Goal: Communication & Community: Participate in discussion

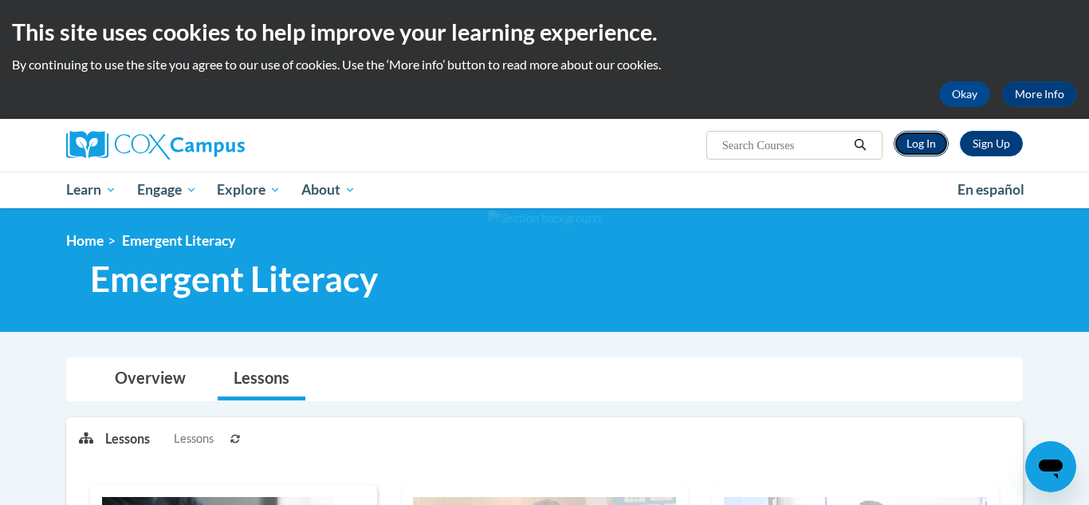
click at [920, 143] on link "Log In" at bounding box center [921, 144] width 55 height 26
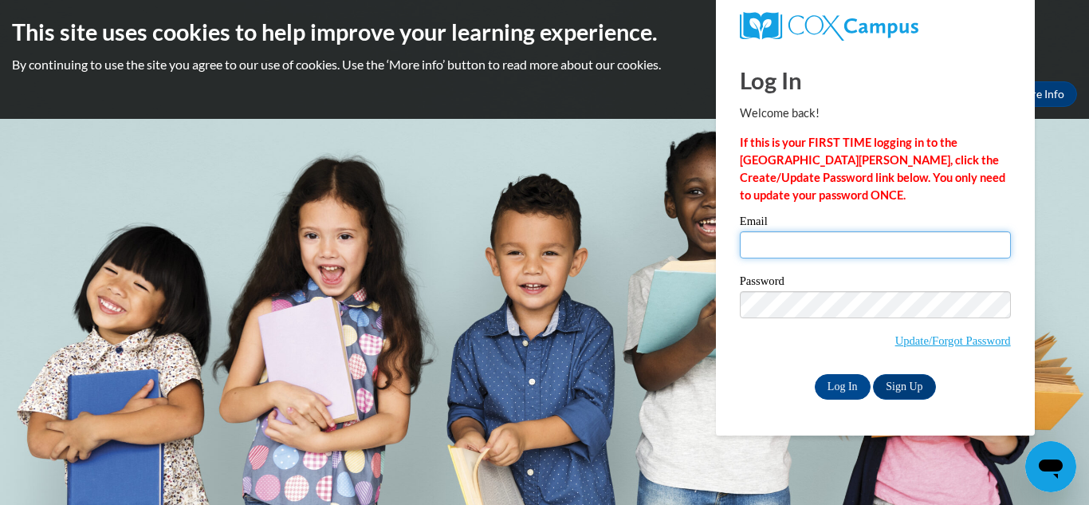
click at [745, 246] on input "Email" at bounding box center [875, 244] width 271 height 27
type input "[EMAIL_ADDRESS][DOMAIN_NAME]"
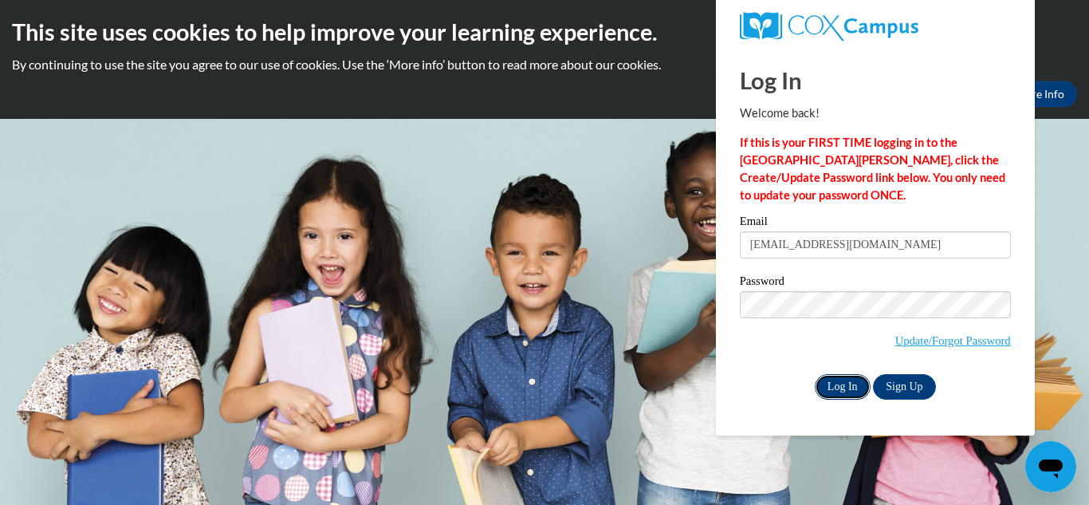
click at [822, 390] on input "Log In" at bounding box center [843, 387] width 56 height 26
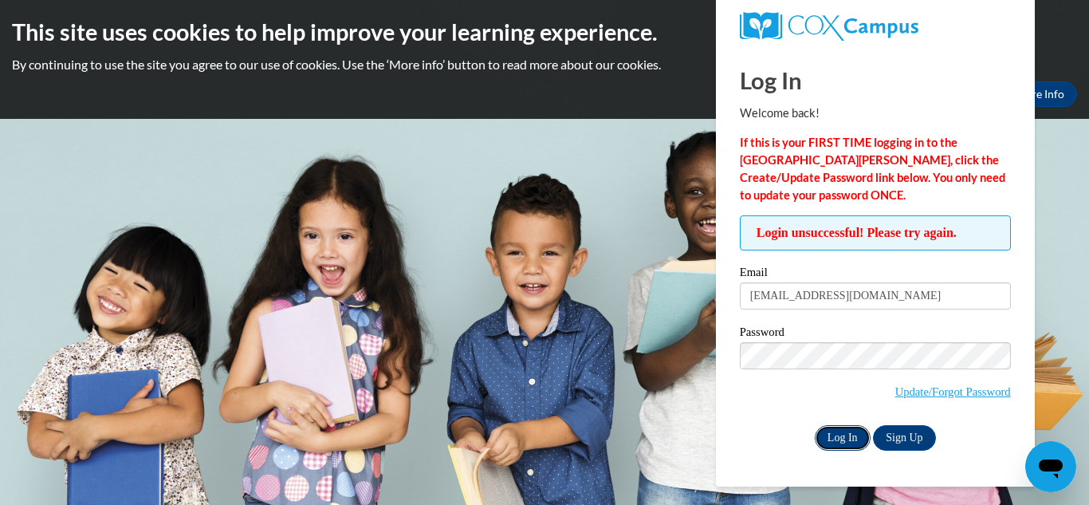
click at [831, 428] on input "Log In" at bounding box center [843, 438] width 56 height 26
click at [833, 434] on input "Log In" at bounding box center [843, 438] width 56 height 26
click at [847, 438] on input "Log In" at bounding box center [843, 438] width 56 height 26
click at [1064, 220] on body "This site uses cookies to help improve your learning experience. By continuing …" at bounding box center [544, 252] width 1089 height 505
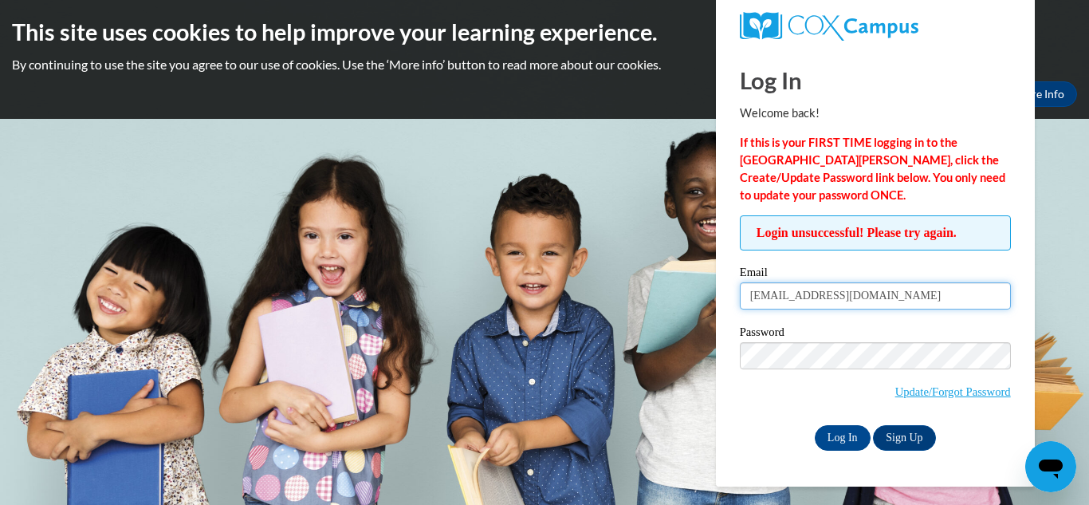
click at [863, 296] on input "udochidi@gmail.com" at bounding box center [875, 295] width 271 height 27
type input "u"
type input "Udochidi@gmail.com"
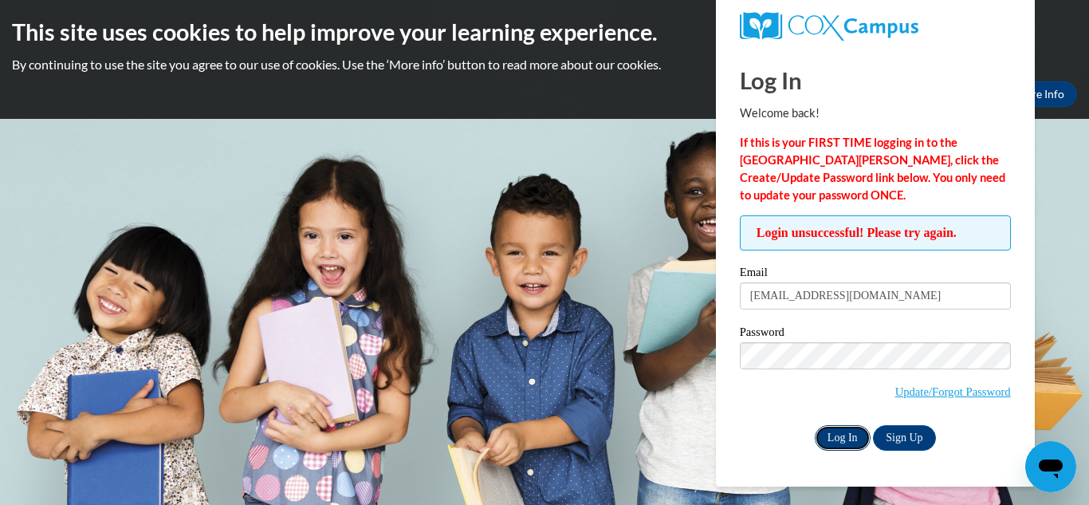
click at [825, 435] on input "Log In" at bounding box center [843, 438] width 56 height 26
click at [1065, 52] on div "This site uses cookies to help improve your learning experience. By continuing …" at bounding box center [544, 59] width 1089 height 119
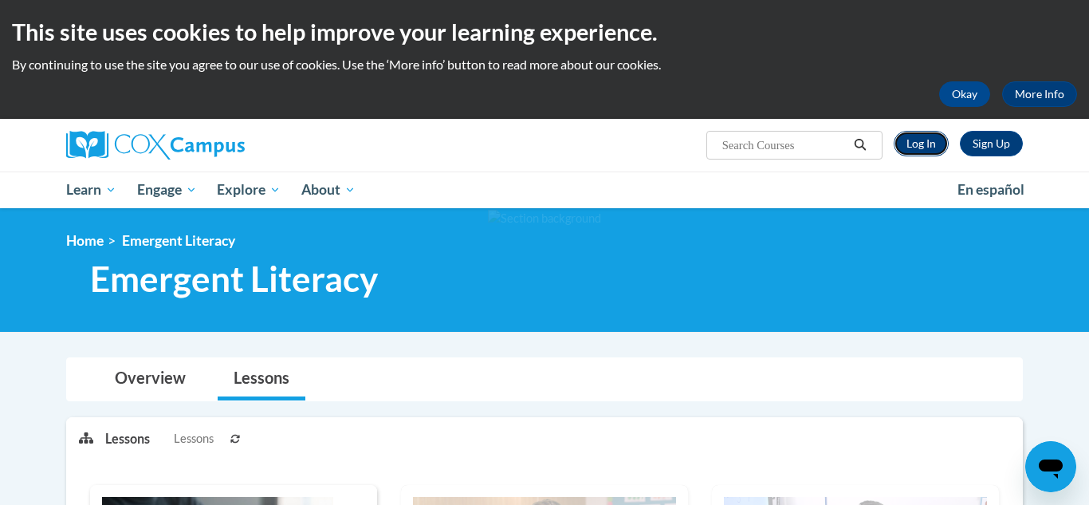
click at [910, 147] on link "Log In" at bounding box center [921, 144] width 55 height 26
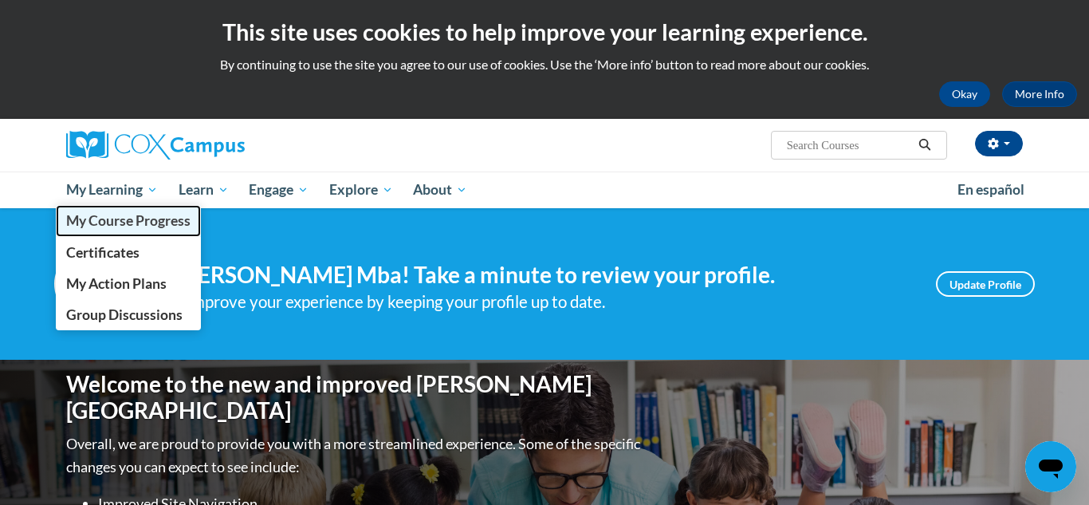
click at [137, 220] on span "My Course Progress" at bounding box center [128, 220] width 124 height 17
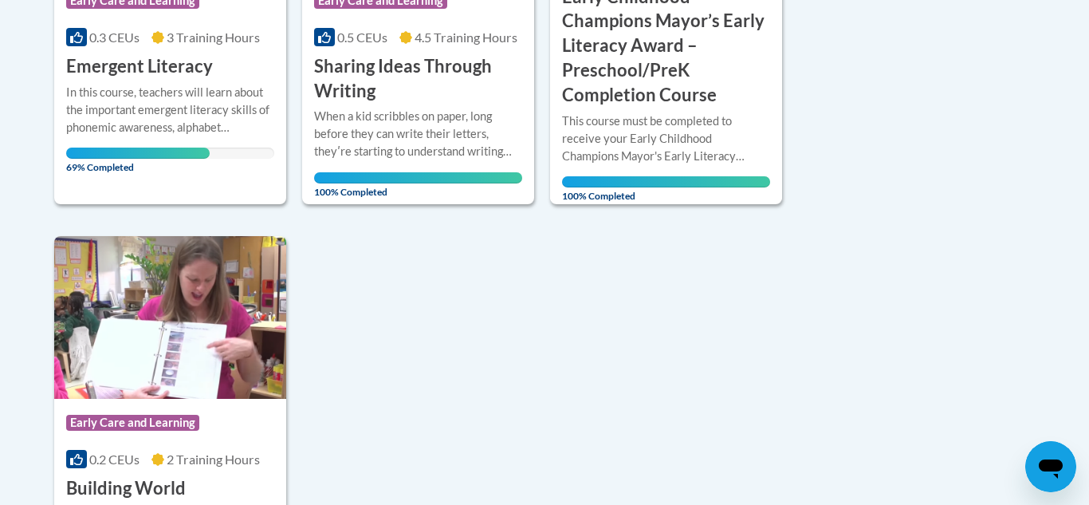
scroll to position [1499, 0]
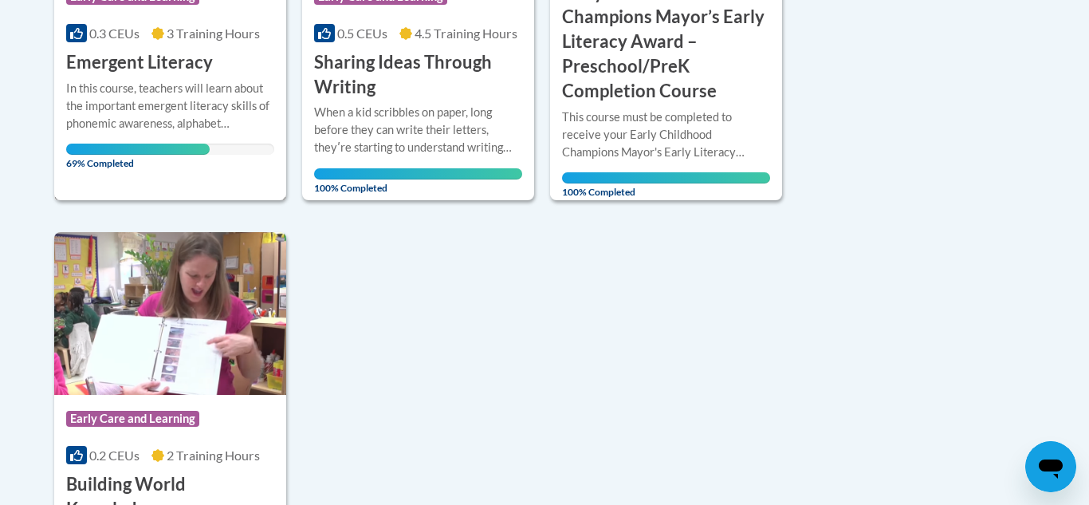
click at [200, 52] on h3 "Emergent Literacy" at bounding box center [139, 62] width 147 height 25
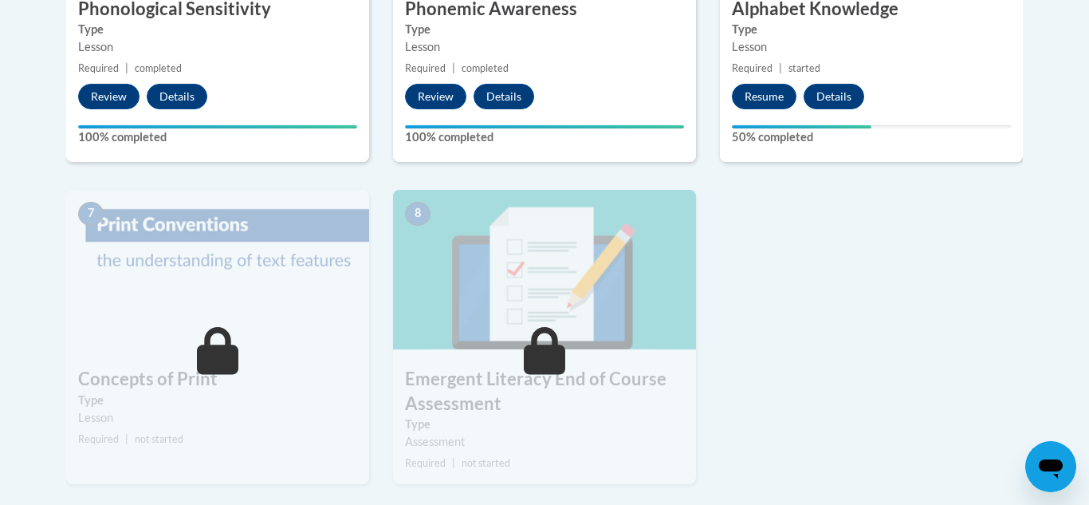
scroll to position [1148, 0]
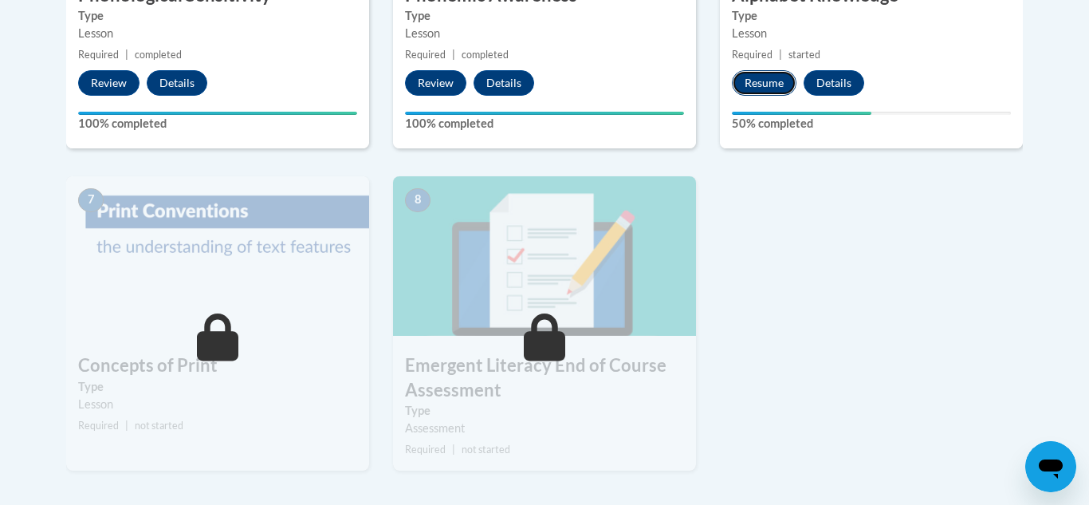
click at [754, 84] on button "Resume" at bounding box center [764, 83] width 65 height 26
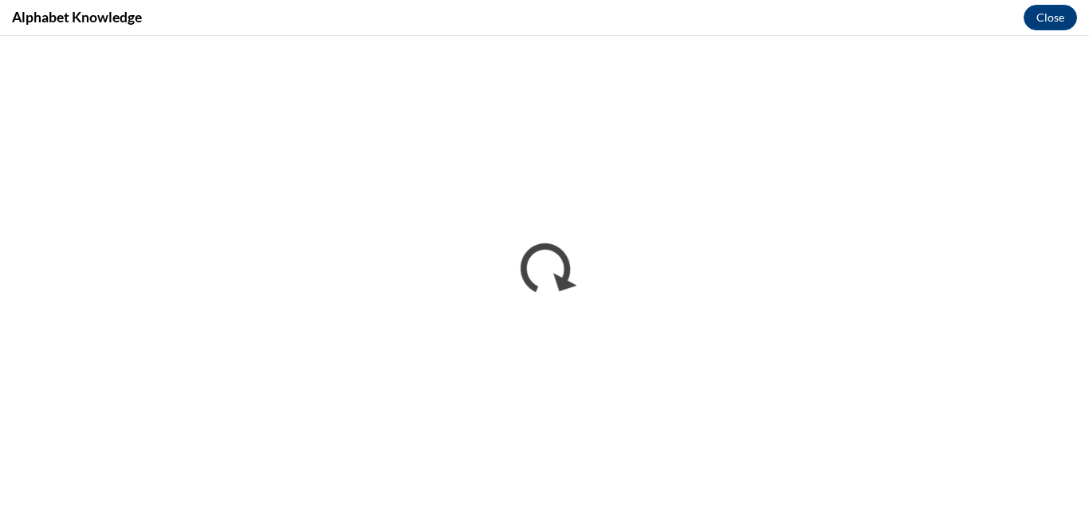
scroll to position [0, 0]
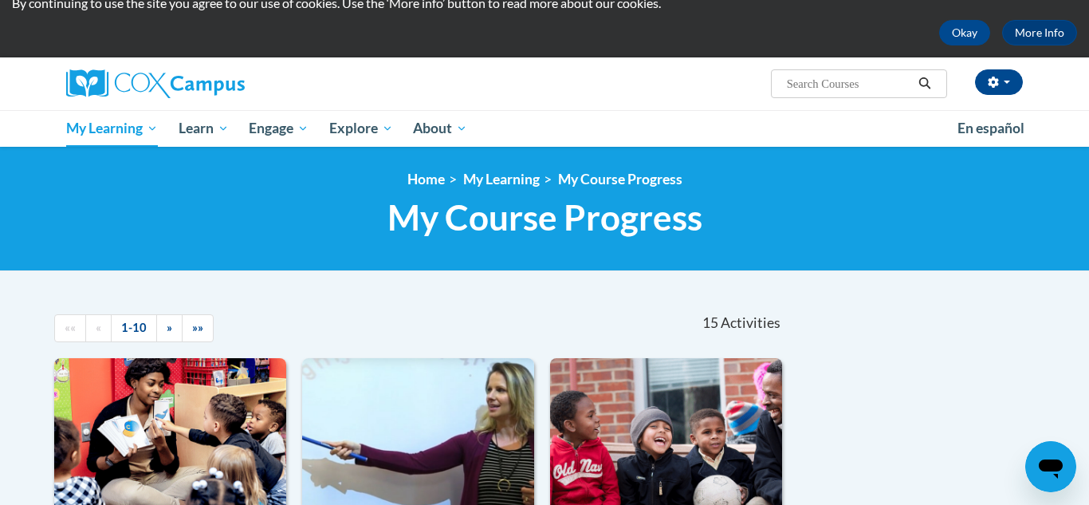
scroll to position [64, 0]
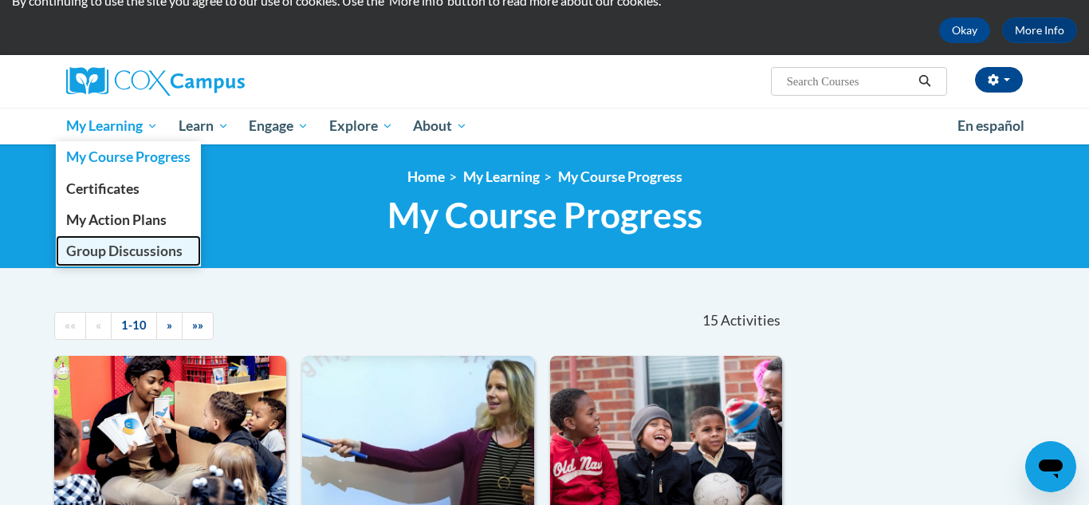
click at [127, 249] on span "Group Discussions" at bounding box center [124, 250] width 116 height 17
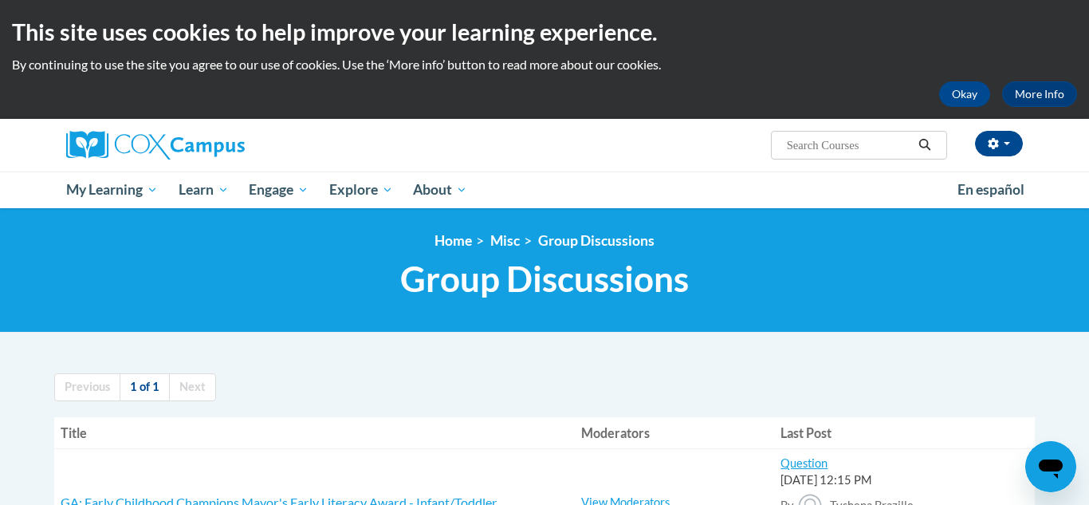
click at [480, 469] on td "GA: Early Childhood Champions Mayor's Early Literacy Award - Infant/Toddler RE:…" at bounding box center [314, 503] width 521 height 108
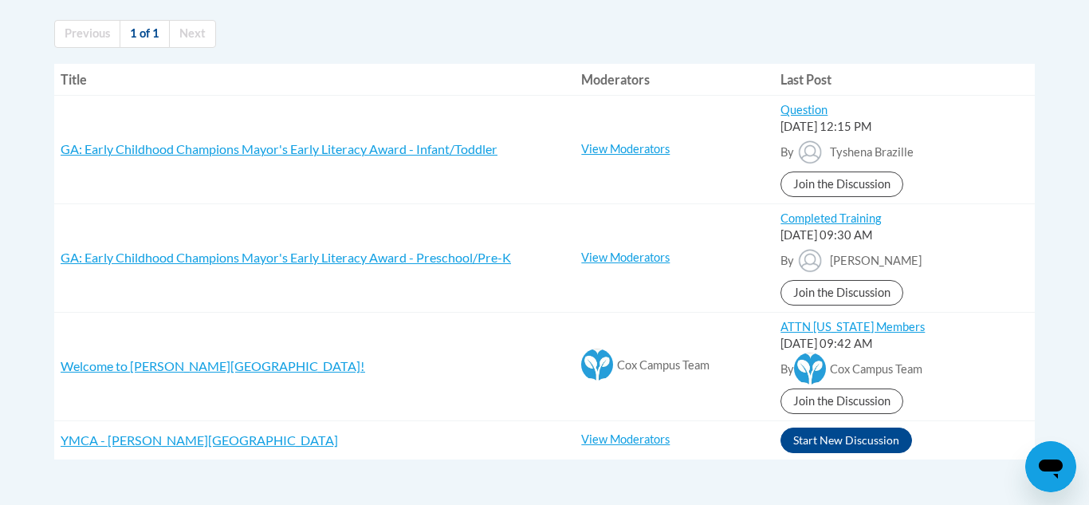
scroll to position [351, 0]
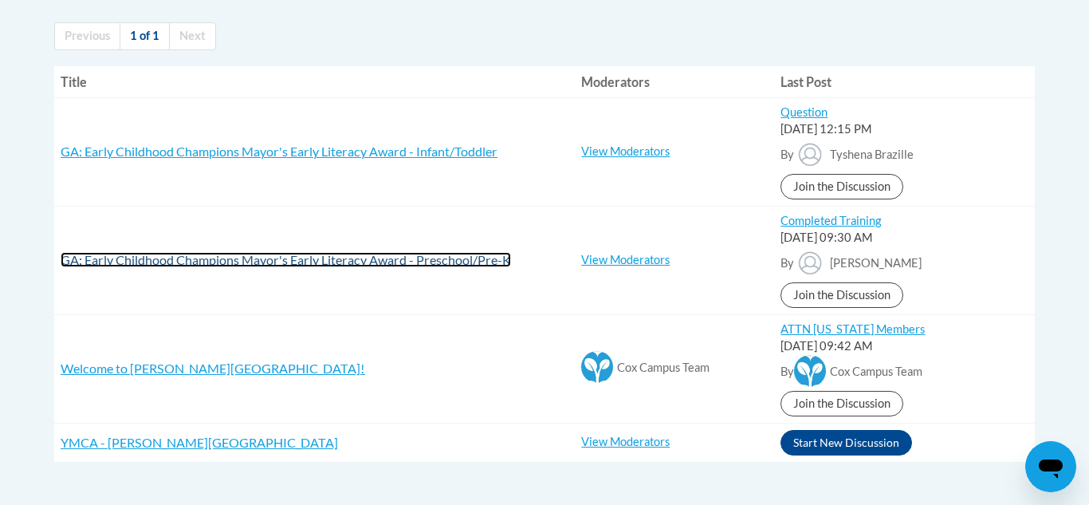
click at [401, 257] on span "GA: Early Childhood Champions Mayor's Early Literacy Award - Preschool/Pre-K" at bounding box center [286, 259] width 450 height 15
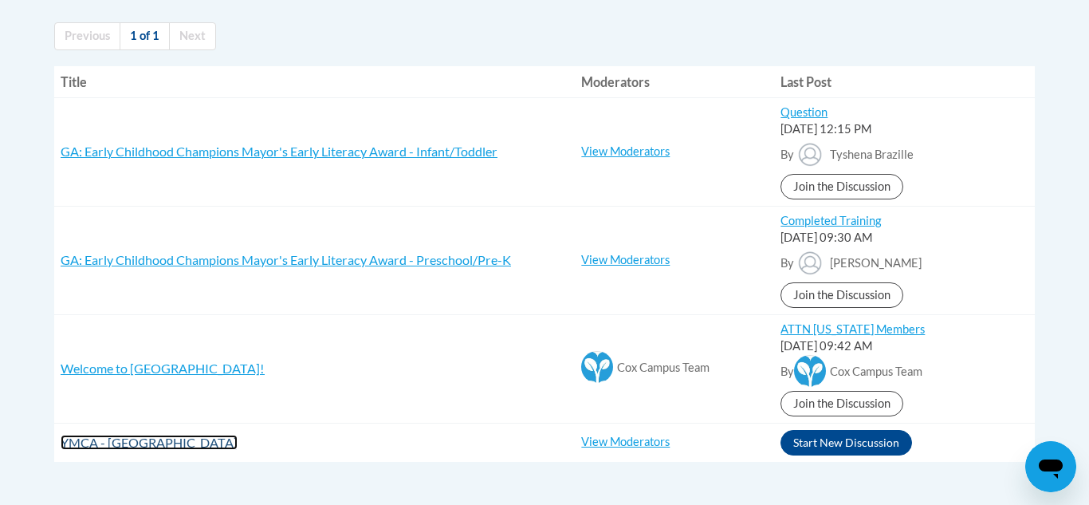
click at [159, 440] on span "YMCA - [PERSON_NAME][GEOGRAPHIC_DATA]" at bounding box center [149, 441] width 177 height 15
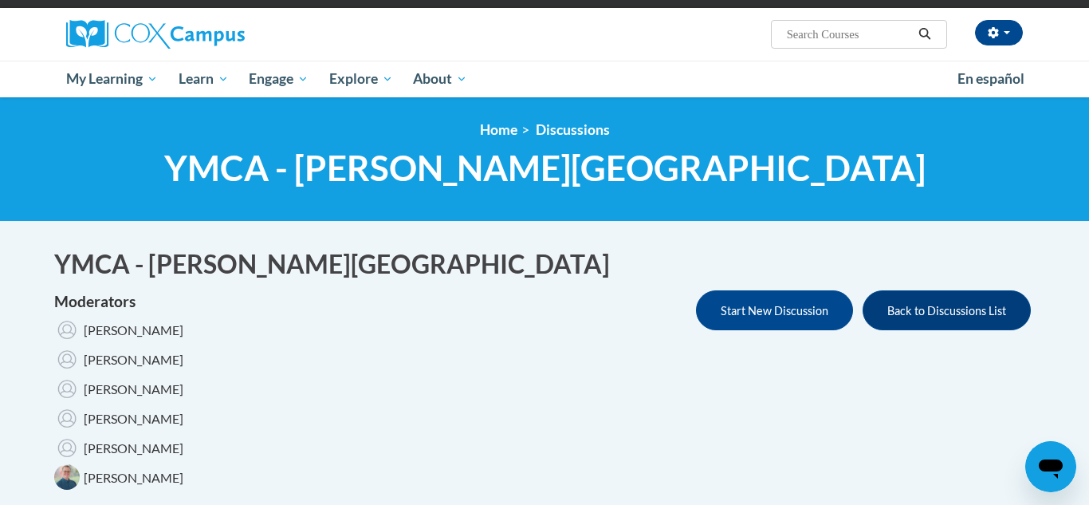
scroll to position [107, 0]
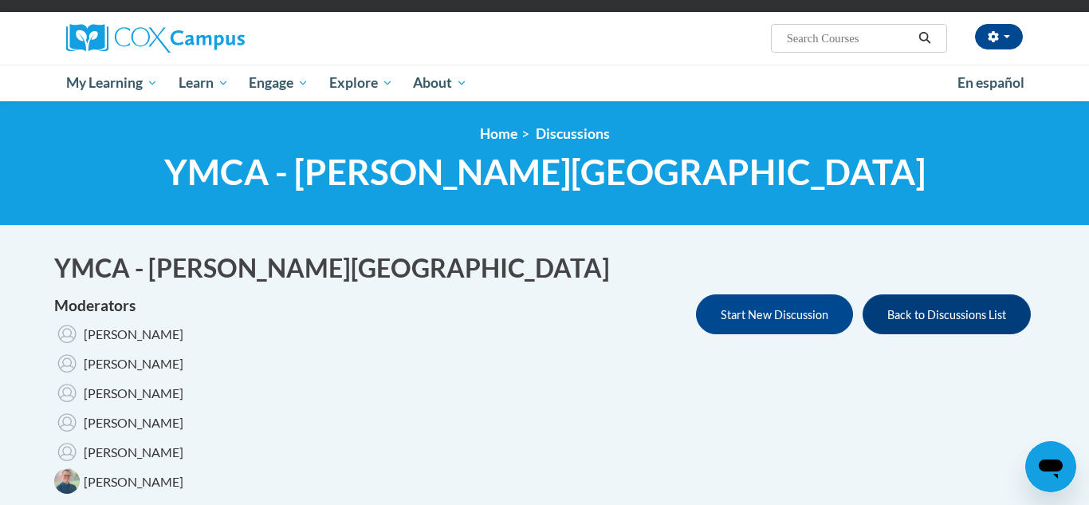
click at [631, 148] on div "<en>Home</en><fr>Accueil</fr><de>Zuhause</de><it>Casa</it><es>Casa</es><pt>Casa…" at bounding box center [544, 163] width 1004 height 76
click at [957, 319] on button "Back to Discussions List" at bounding box center [947, 314] width 168 height 40
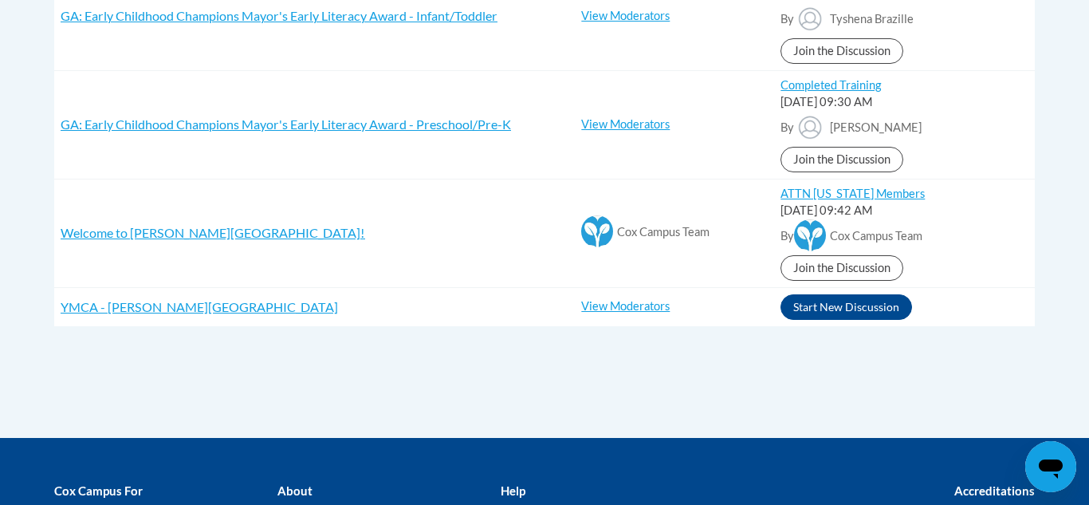
scroll to position [462, 0]
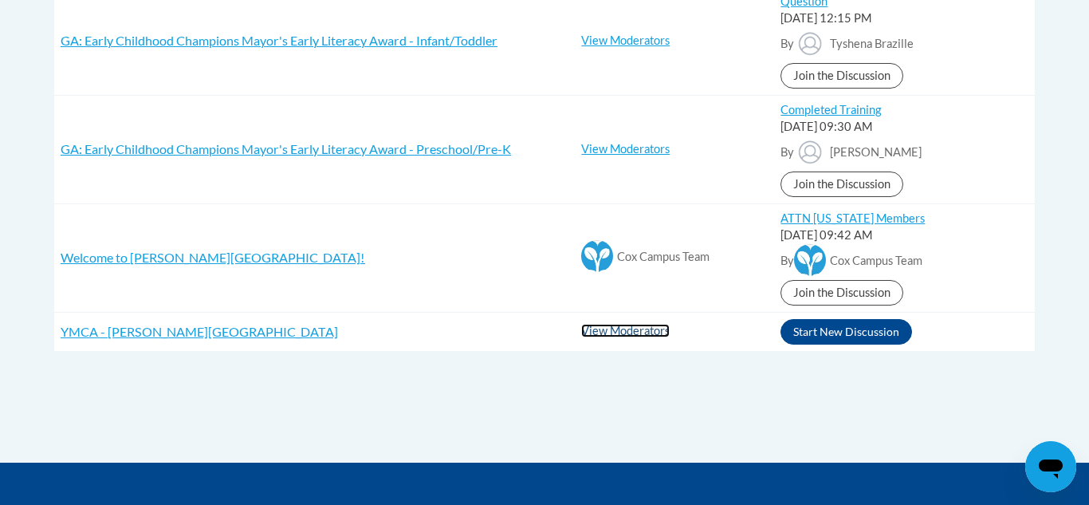
click at [634, 331] on link "View Moderators" at bounding box center [625, 331] width 88 height 14
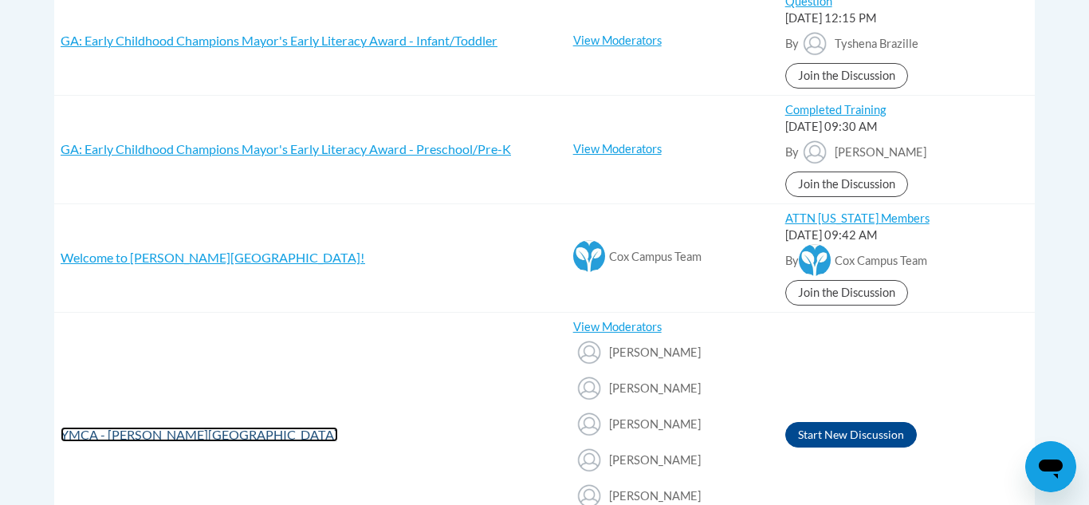
click at [155, 433] on span "YMCA - [PERSON_NAME][GEOGRAPHIC_DATA]" at bounding box center [199, 433] width 277 height 15
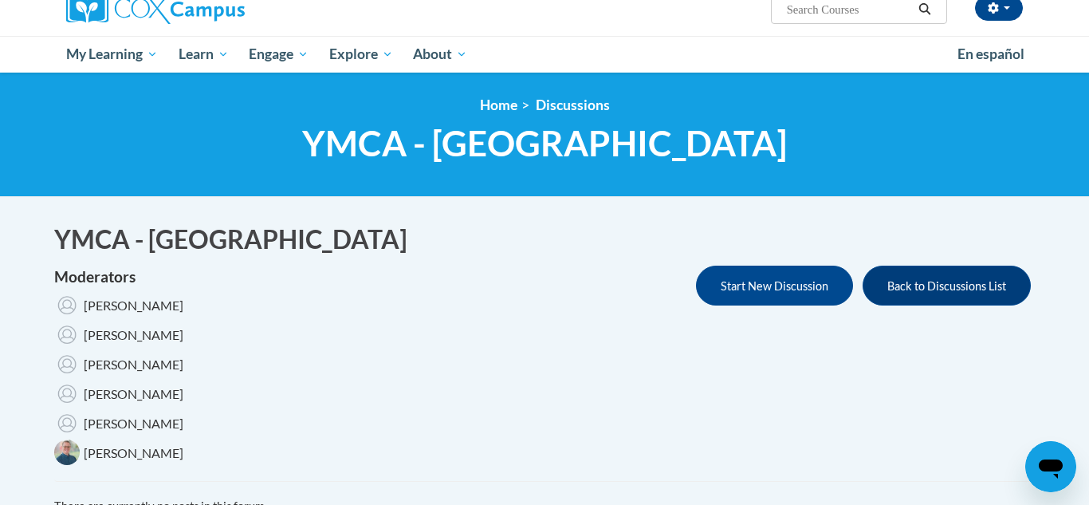
scroll to position [223, 0]
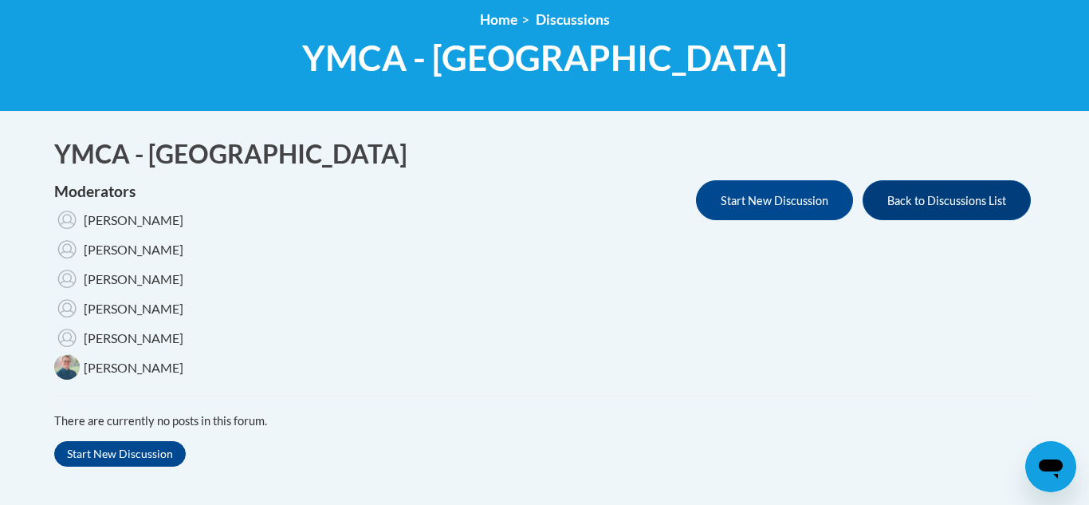
scroll to position [330, 0]
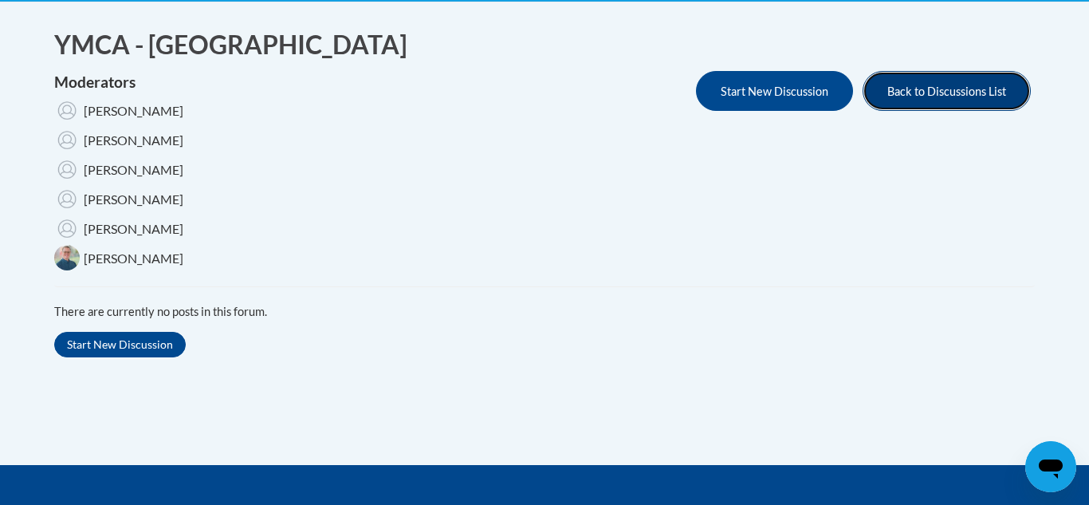
click at [910, 95] on button "Back to Discussions List" at bounding box center [947, 91] width 168 height 40
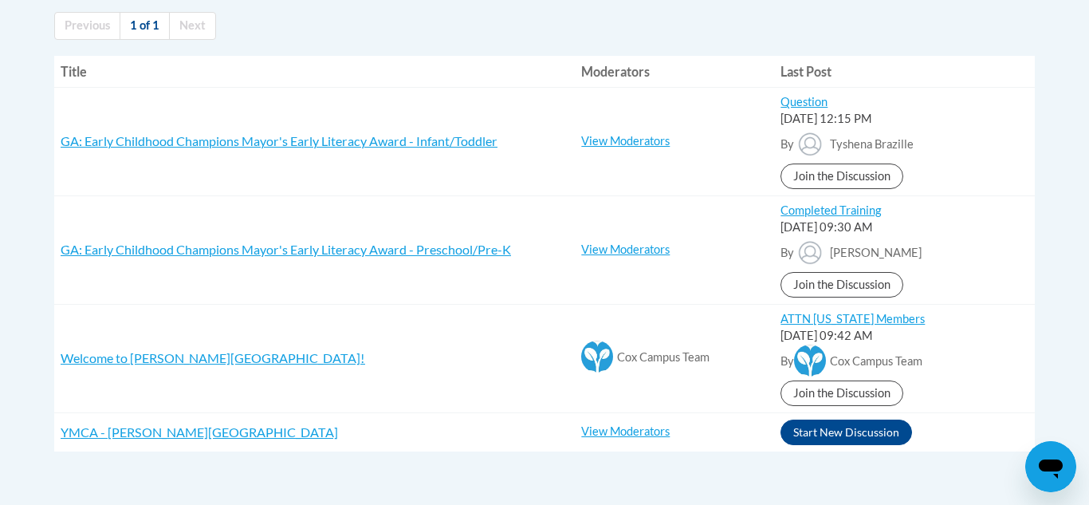
scroll to position [383, 0]
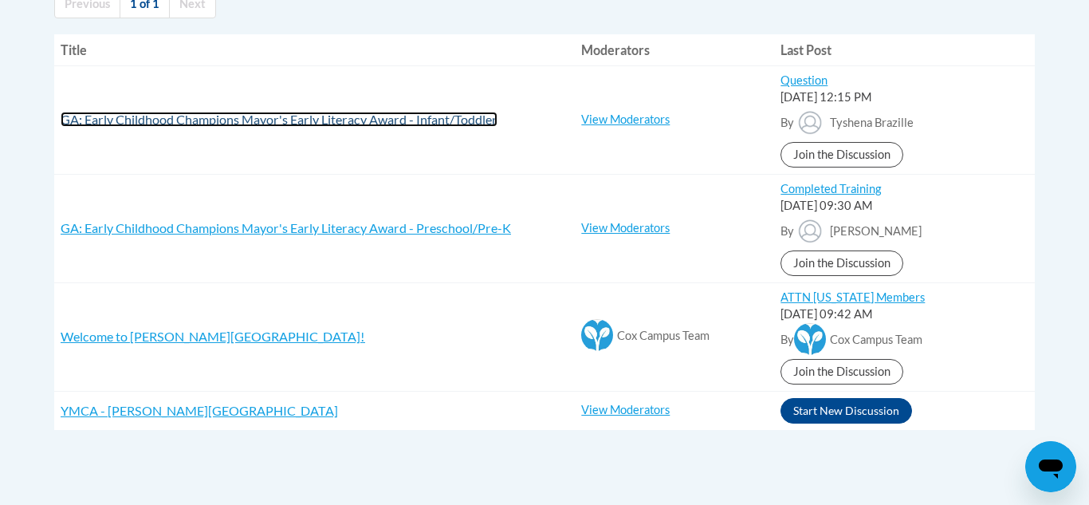
click at [456, 116] on span "GA: Early Childhood Champions Mayor's Early Literacy Award - Infant/Toddler" at bounding box center [279, 119] width 437 height 15
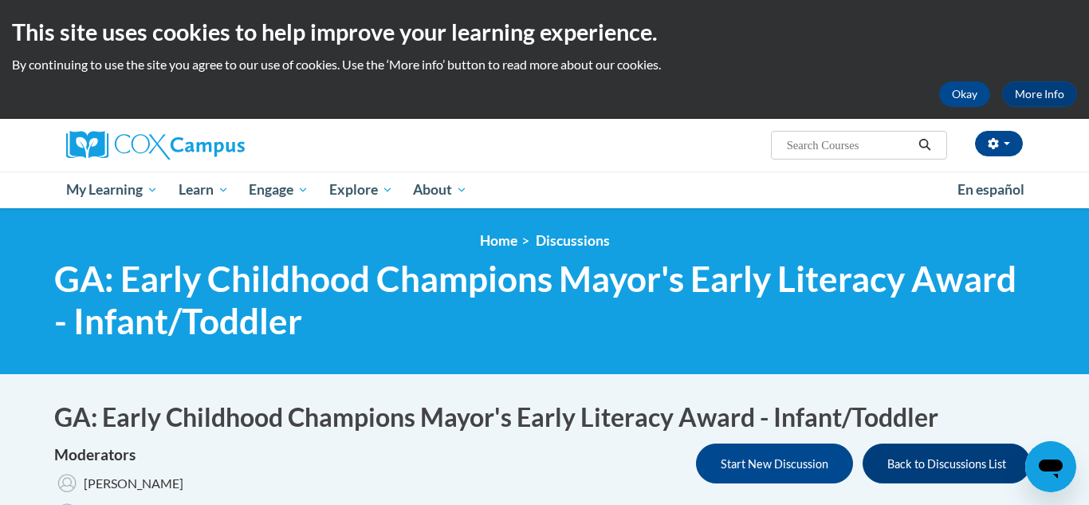
click at [805, 138] on input "Search..." at bounding box center [849, 145] width 128 height 19
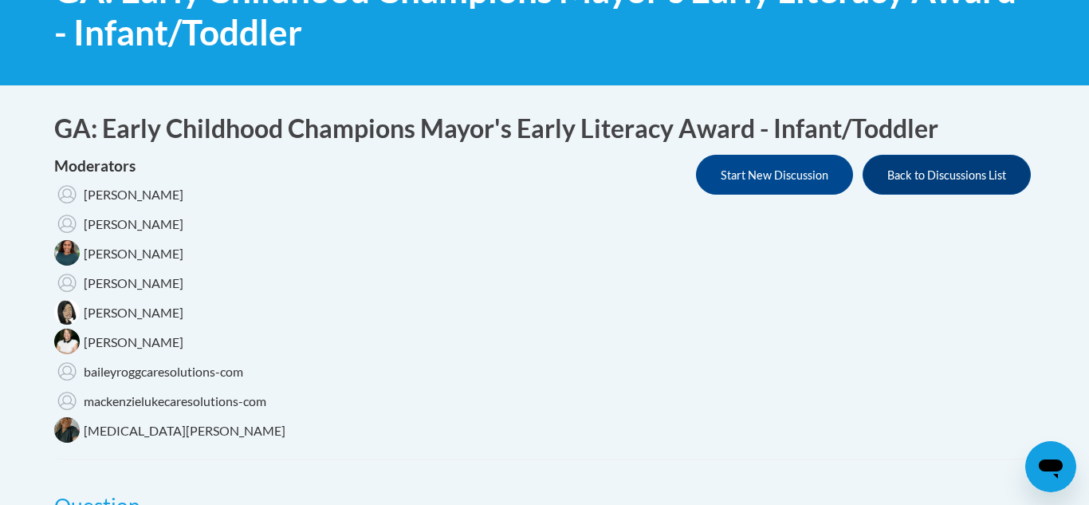
scroll to position [287, 0]
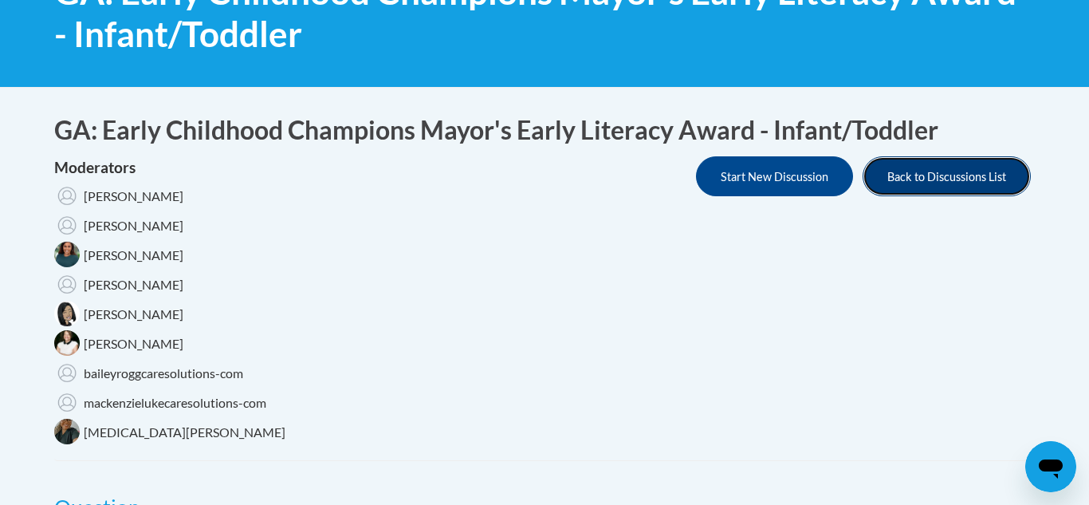
click at [938, 179] on button "Back to Discussions List" at bounding box center [947, 176] width 168 height 40
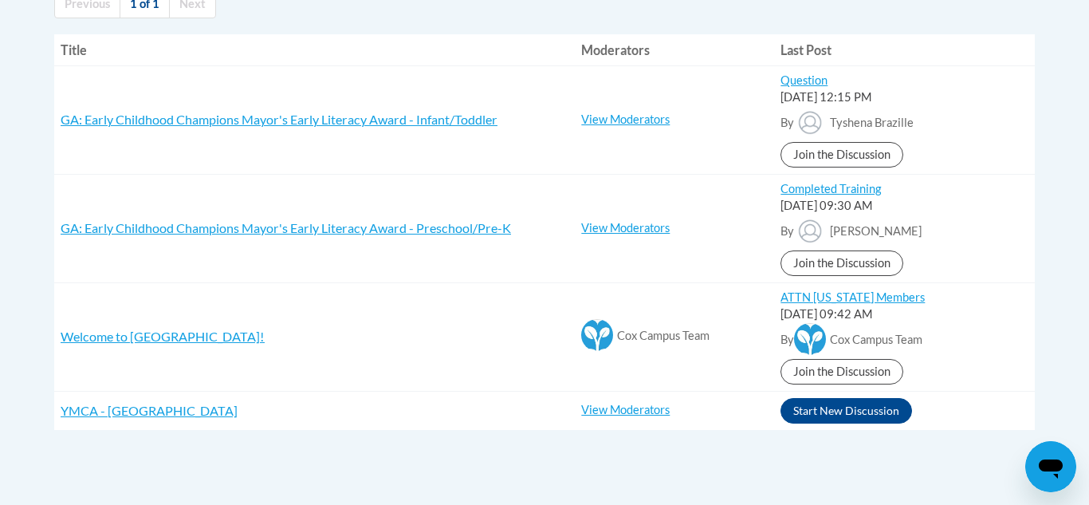
scroll to position [415, 0]
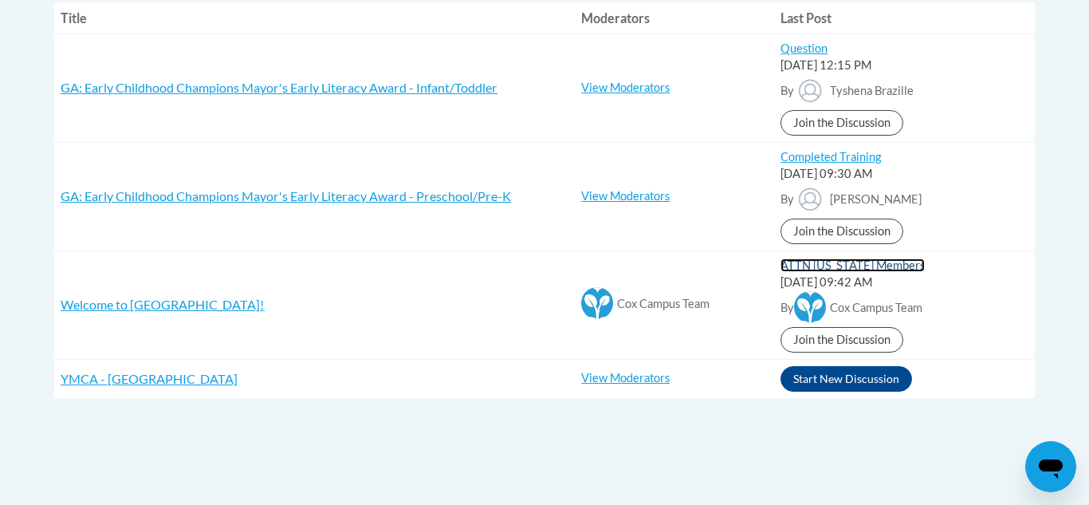
click at [866, 268] on link "ATTN [US_STATE] Members" at bounding box center [852, 265] width 144 height 14
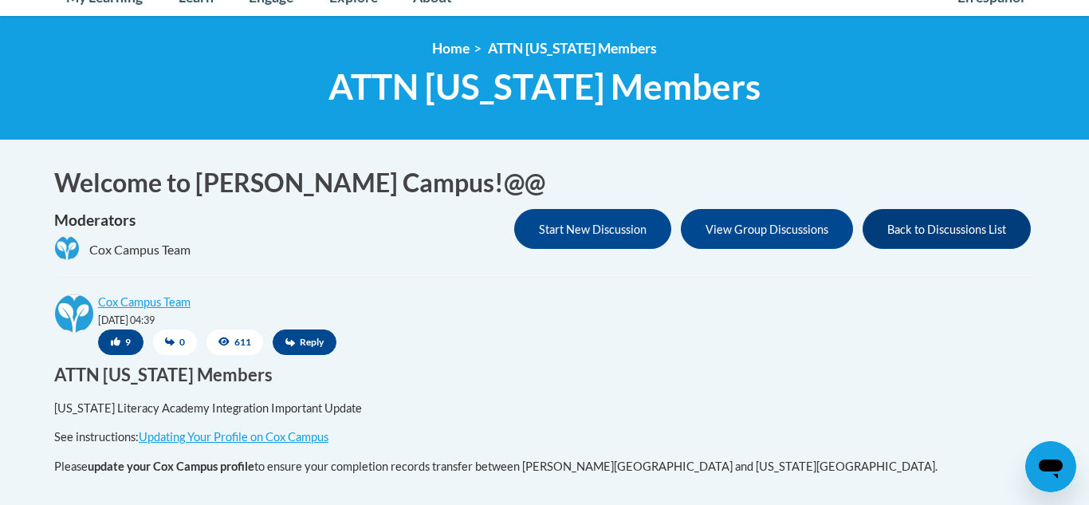
scroll to position [191, 0]
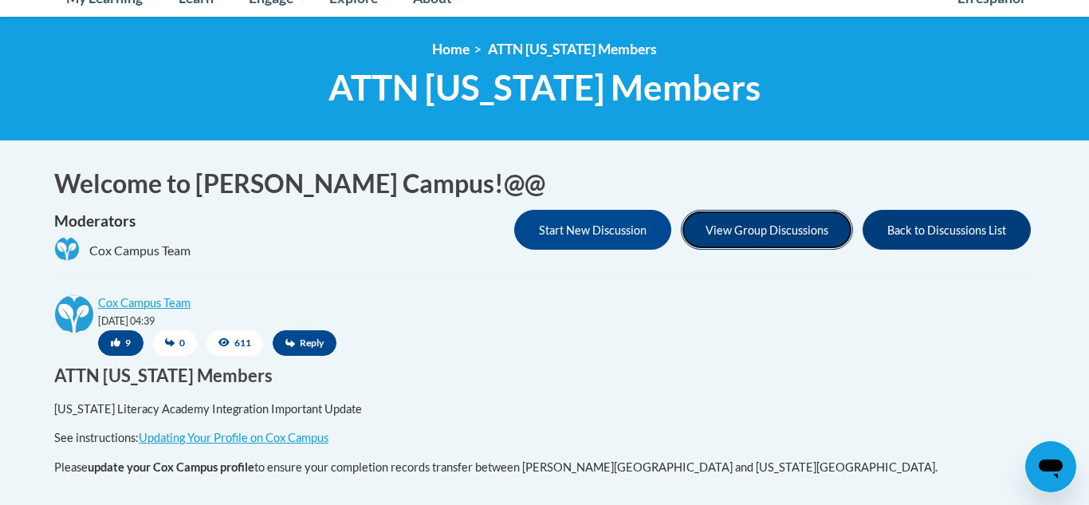
click at [733, 230] on button "View Group Discussions" at bounding box center [767, 230] width 172 height 40
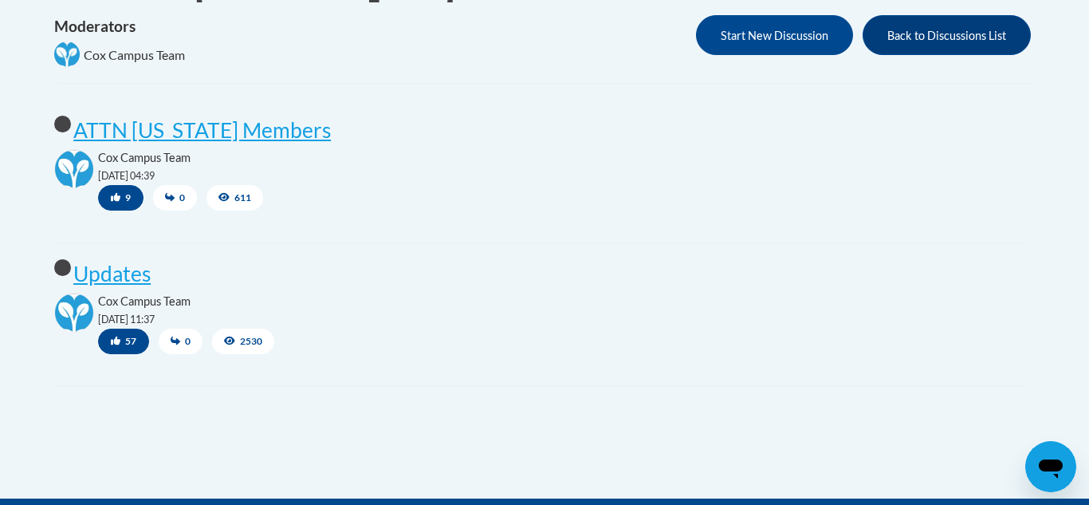
scroll to position [383, 0]
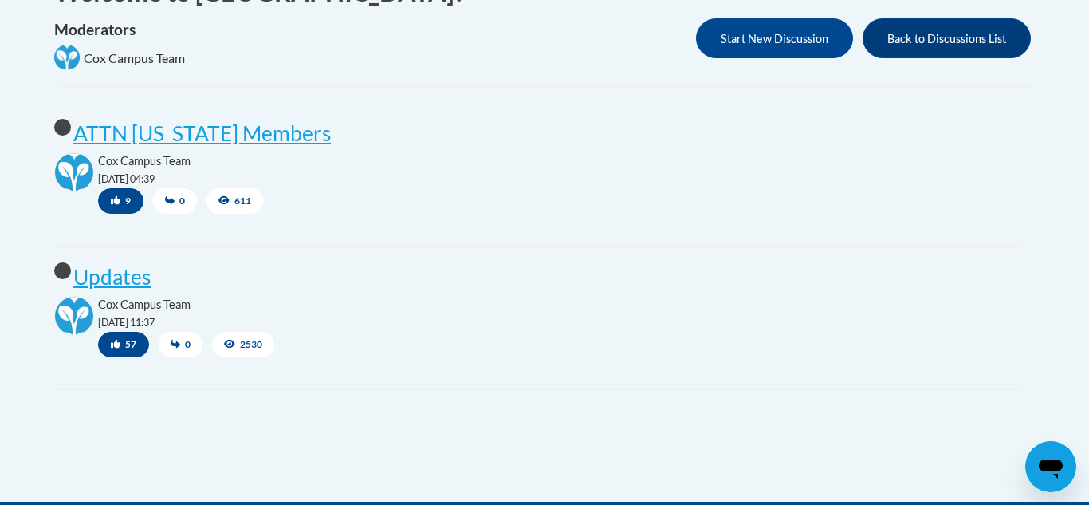
click at [226, 198] on icon at bounding box center [223, 200] width 11 height 9
click at [220, 200] on icon at bounding box center [223, 200] width 11 height 9
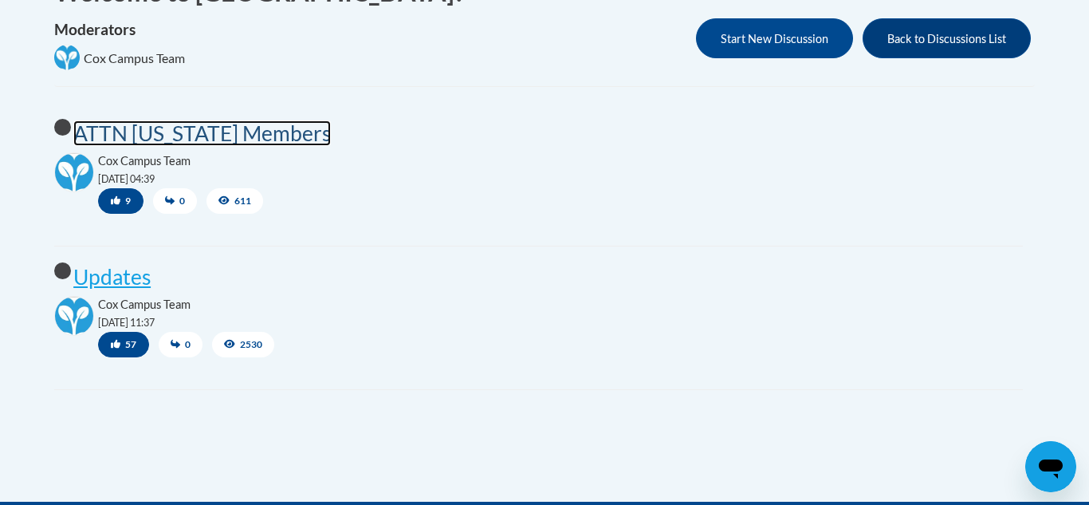
click at [167, 140] on post "ATTN [US_STATE] Members" at bounding box center [201, 133] width 257 height 26
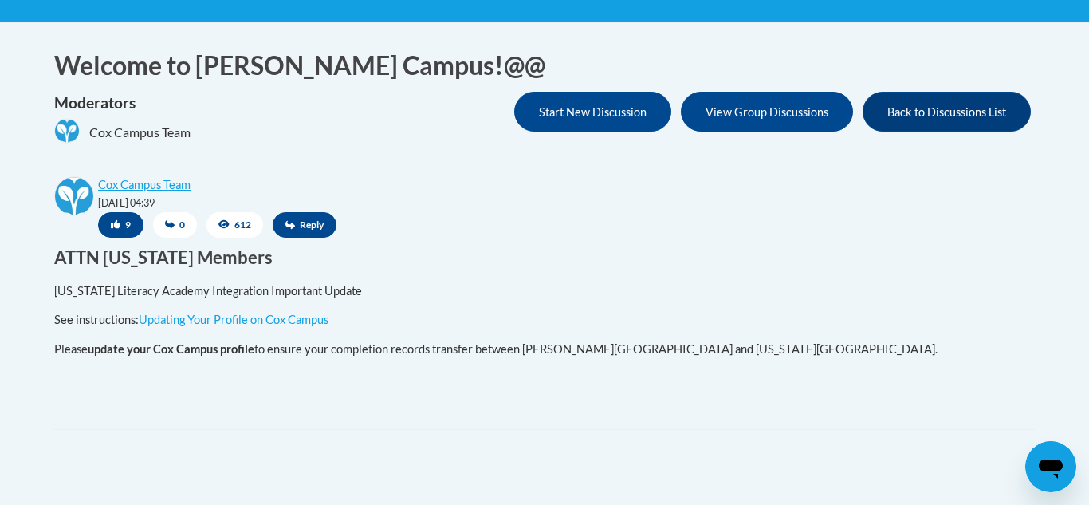
scroll to position [353, 0]
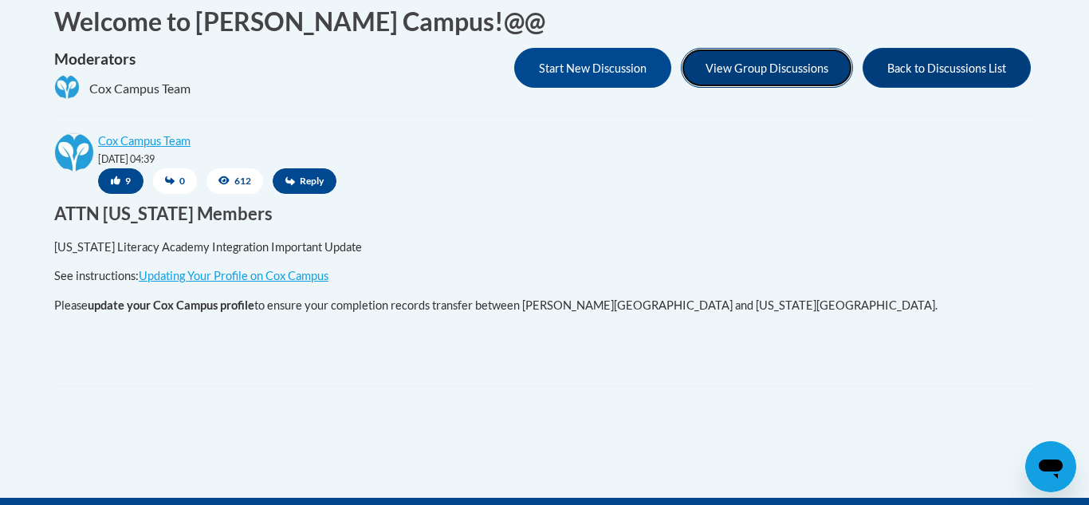
click at [757, 70] on button "View Group Discussions" at bounding box center [767, 68] width 172 height 40
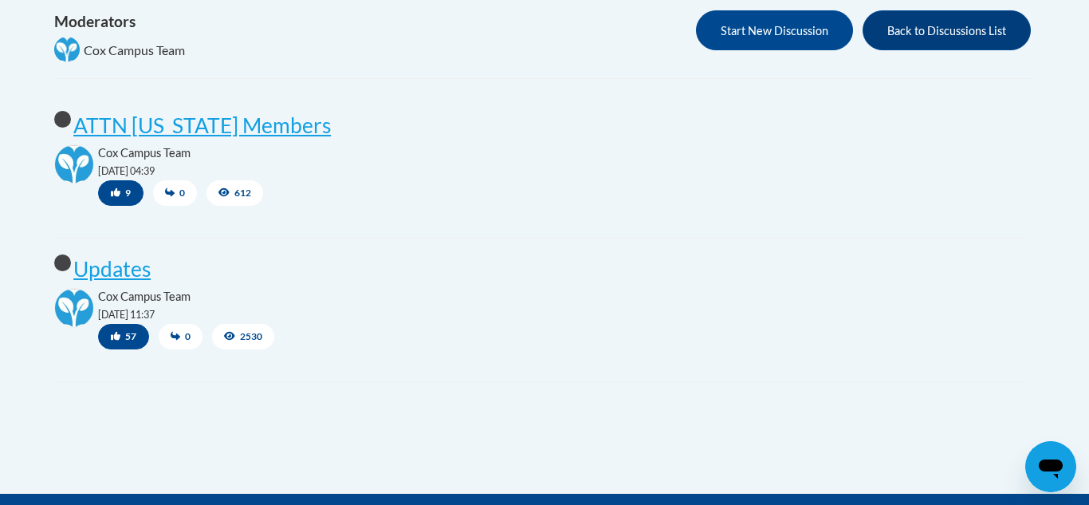
scroll to position [415, 0]
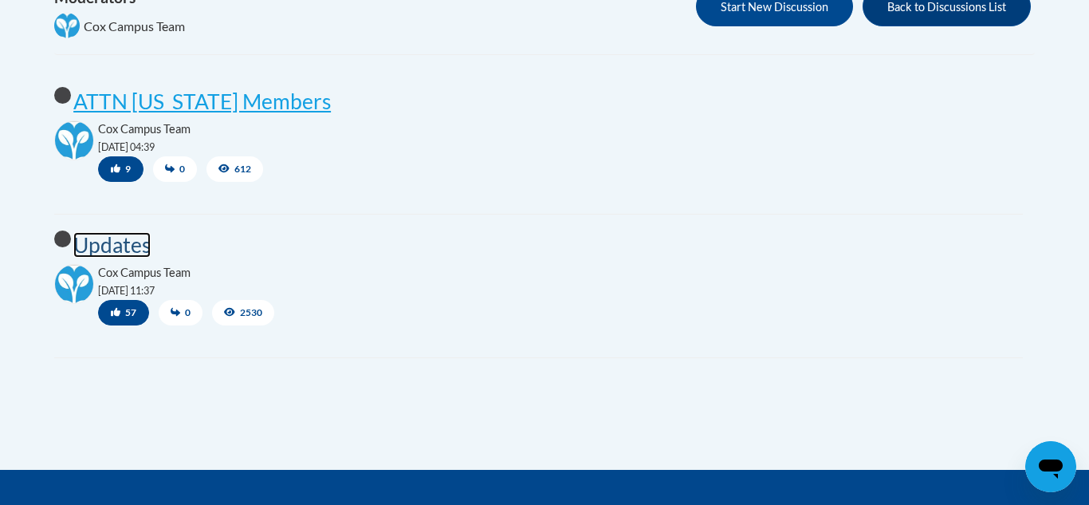
click at [130, 253] on post "Updates" at bounding box center [111, 245] width 77 height 26
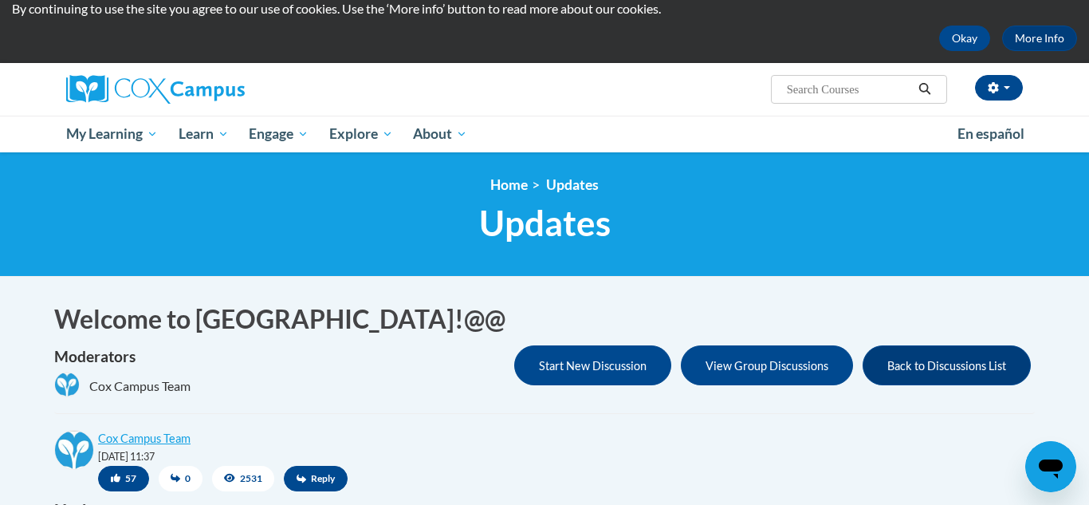
scroll to position [32, 0]
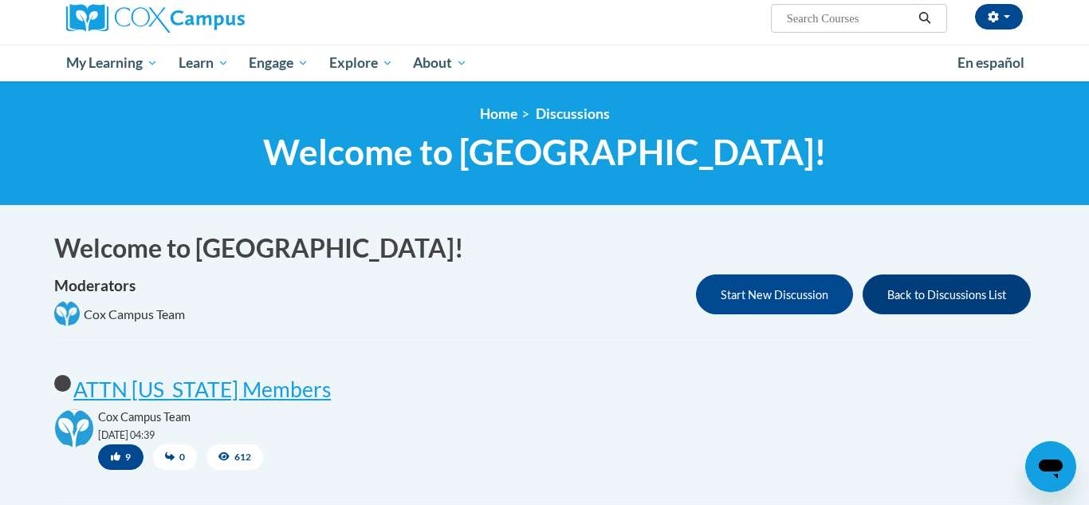
scroll to position [94, 0]
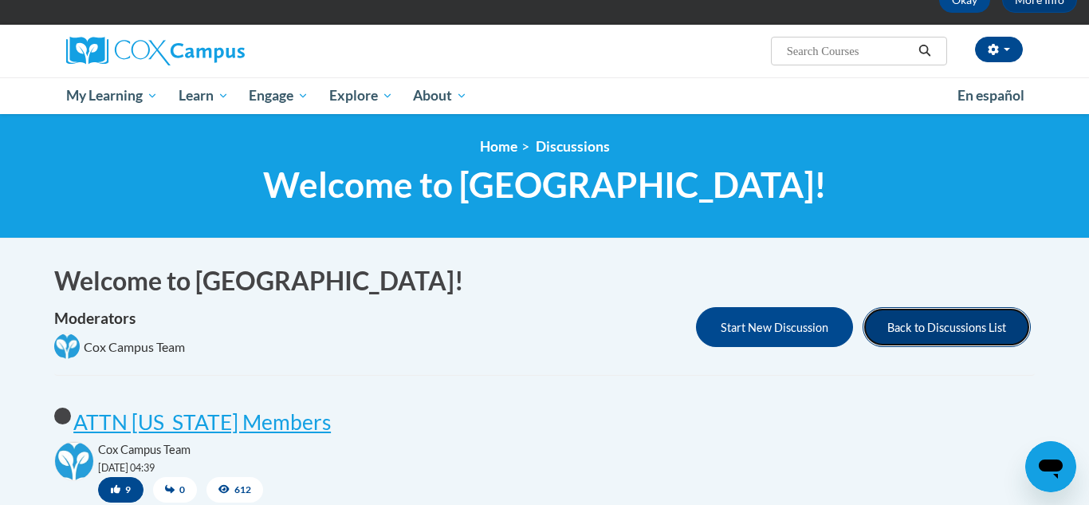
click at [945, 326] on button "Back to Discussions List" at bounding box center [947, 327] width 168 height 40
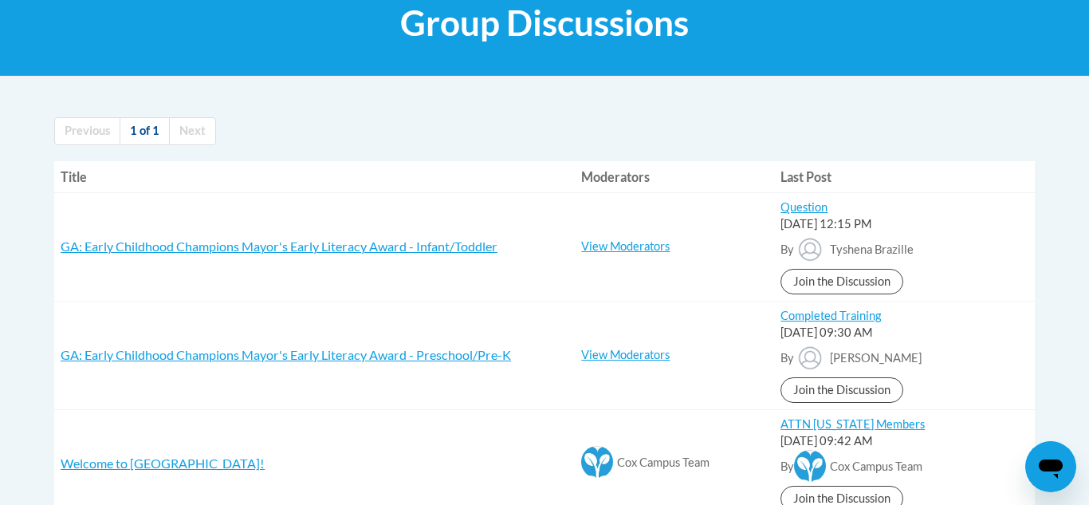
scroll to position [255, 0]
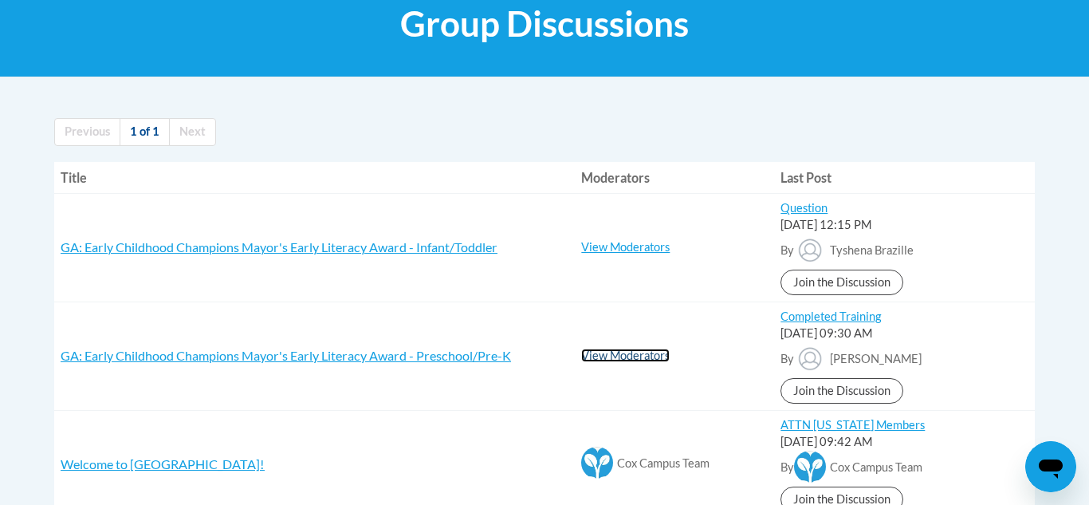
click at [606, 356] on link "View Moderators" at bounding box center [625, 355] width 88 height 14
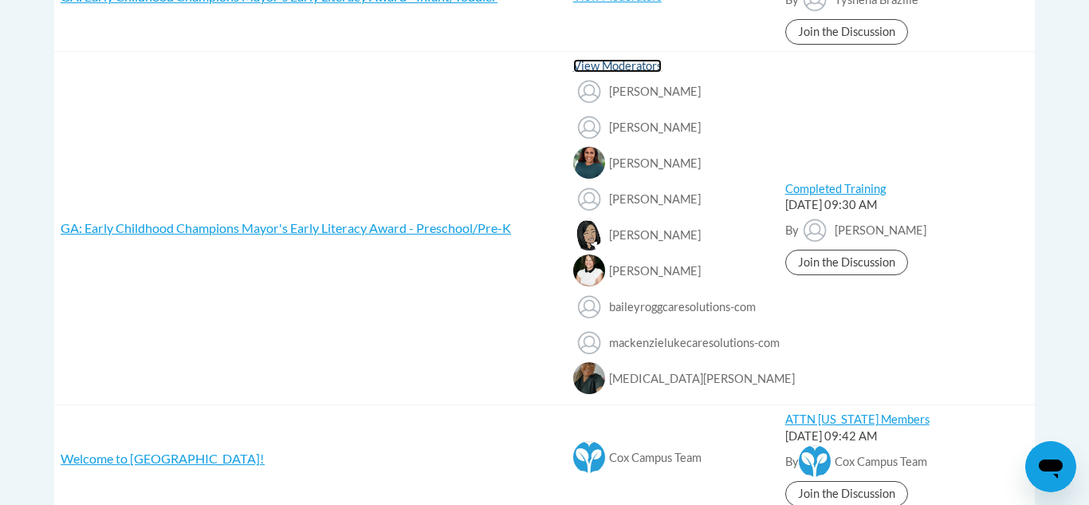
scroll to position [478, 0]
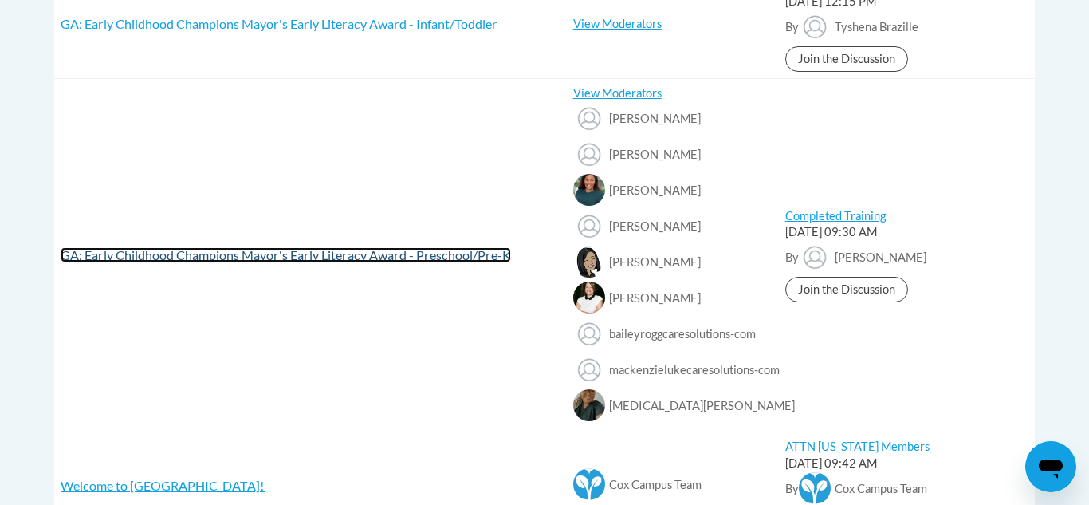
click at [451, 251] on span "GA: Early Childhood Champions Mayor's Early Literacy Award - Preschool/Pre-K" at bounding box center [286, 254] width 450 height 15
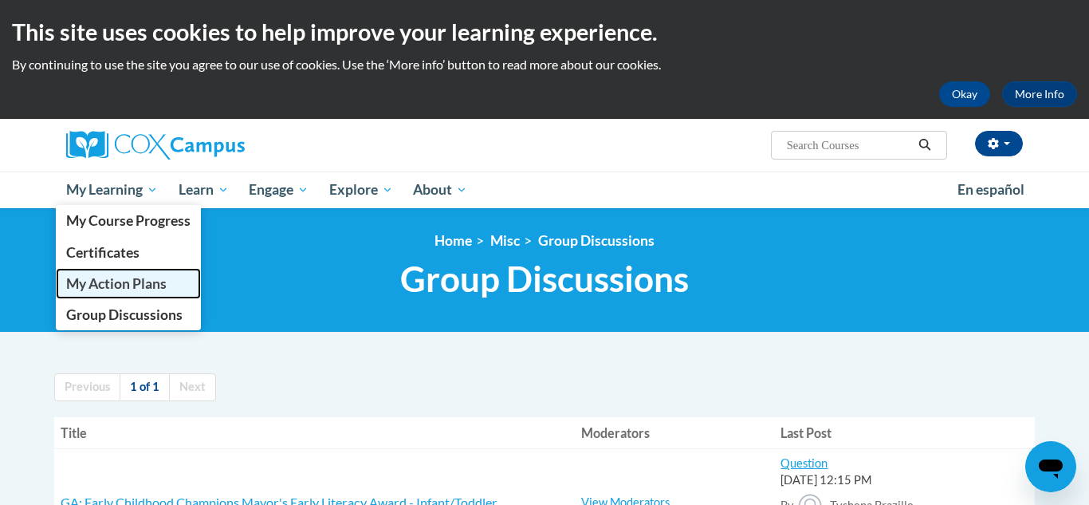
click at [141, 288] on span "My Action Plans" at bounding box center [116, 283] width 100 height 17
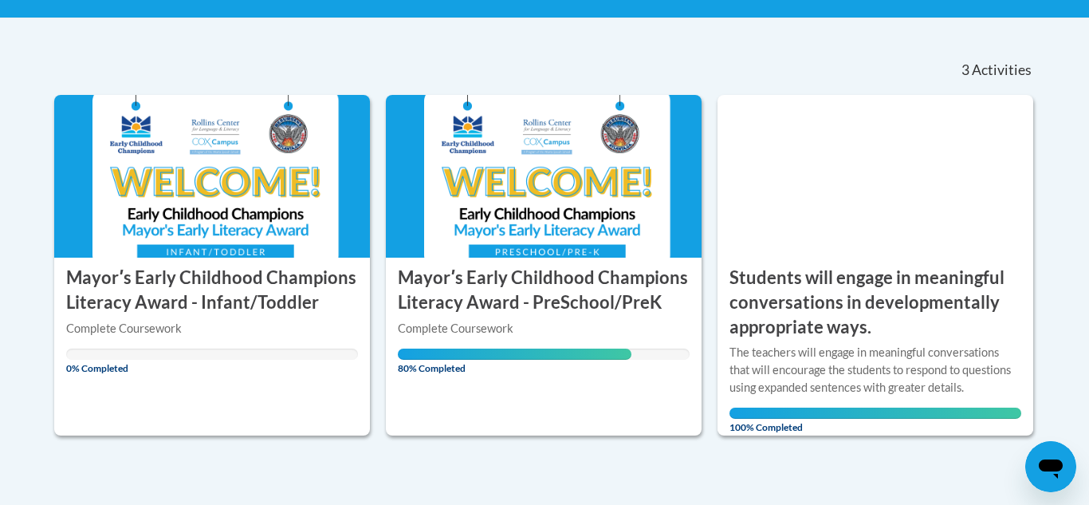
scroll to position [317, 0]
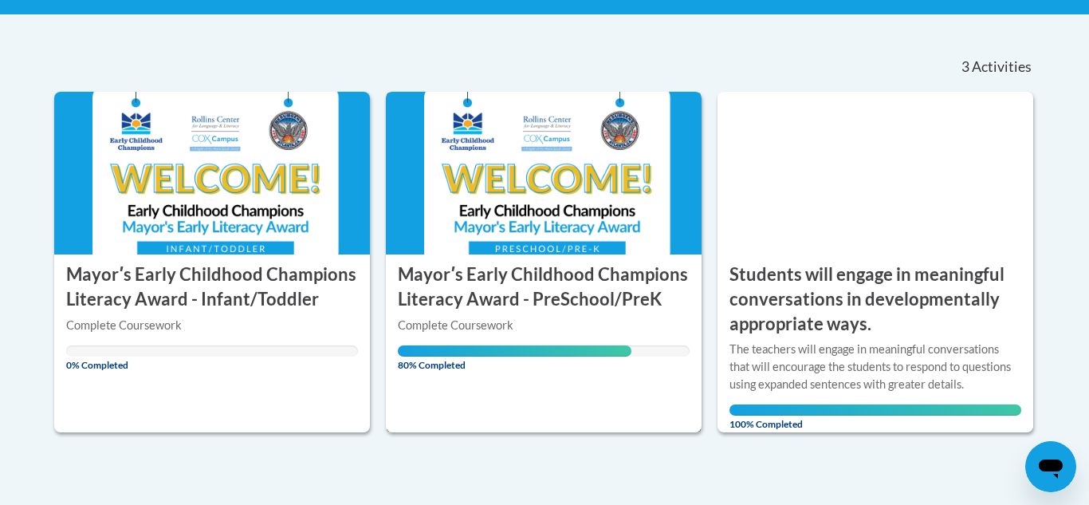
click at [595, 358] on span "80% Completed" at bounding box center [515, 358] width 234 height 26
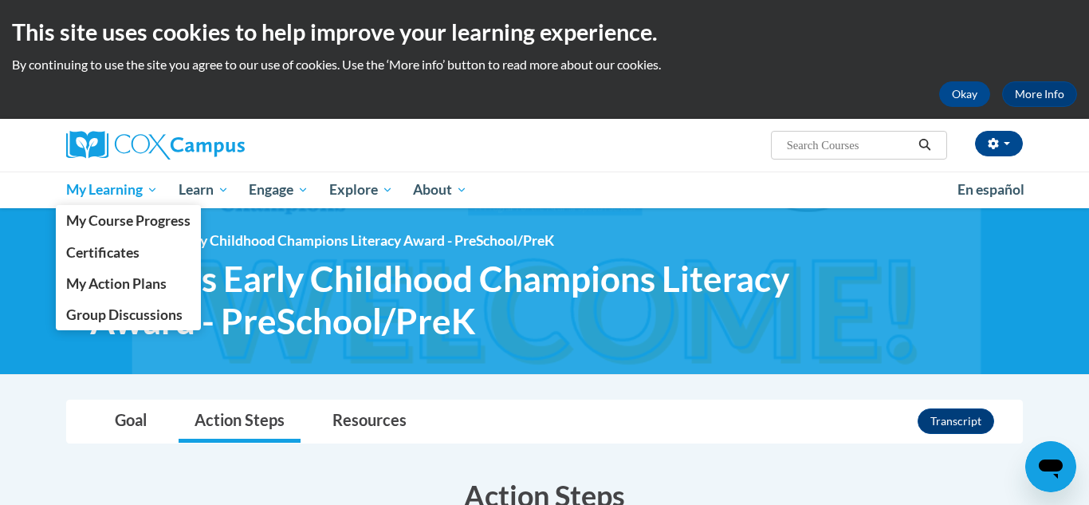
click at [95, 193] on span "My Learning" at bounding box center [112, 189] width 92 height 19
click at [97, 254] on span "Certificates" at bounding box center [102, 252] width 73 height 17
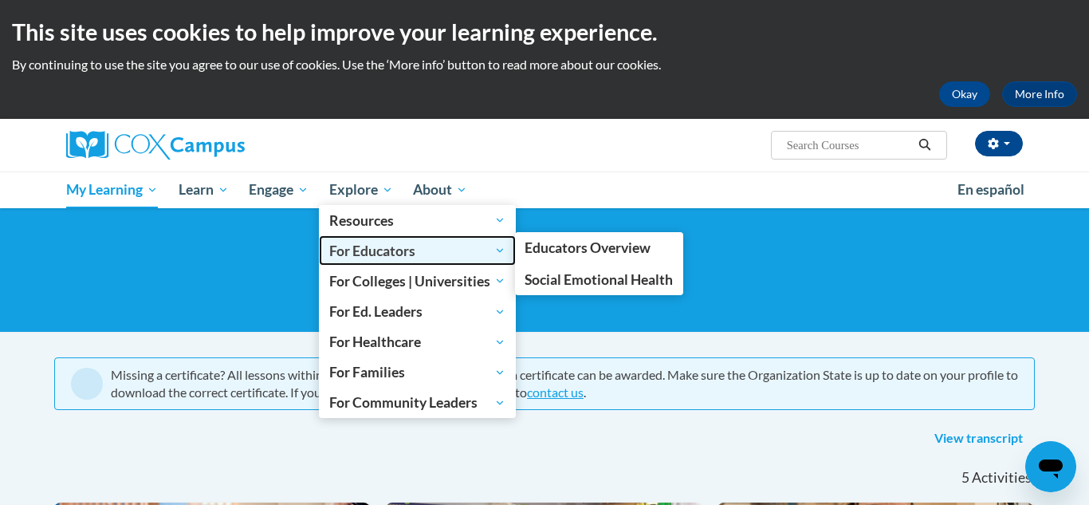
click at [383, 249] on span "For Educators" at bounding box center [417, 250] width 176 height 19
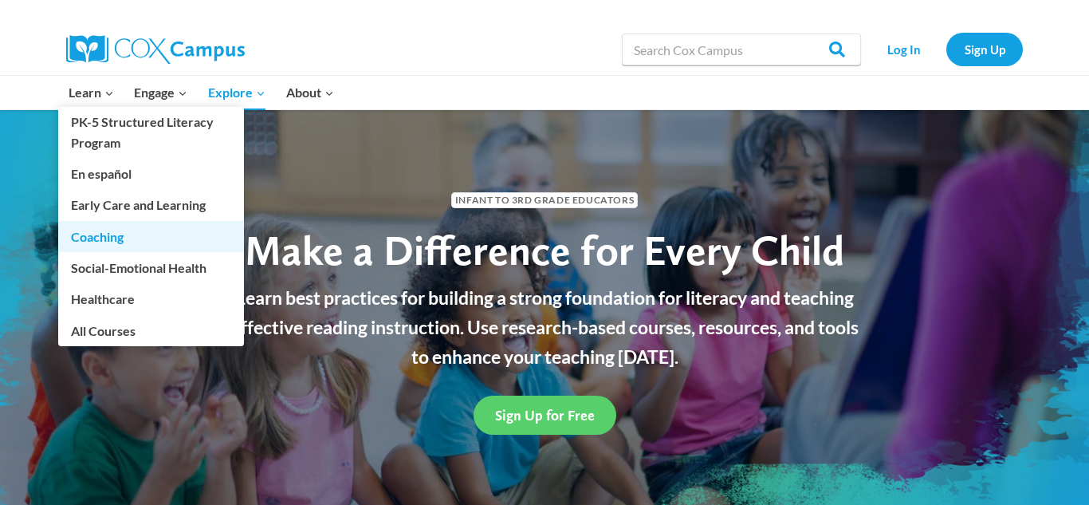
click at [123, 221] on link "Coaching" at bounding box center [151, 236] width 186 height 30
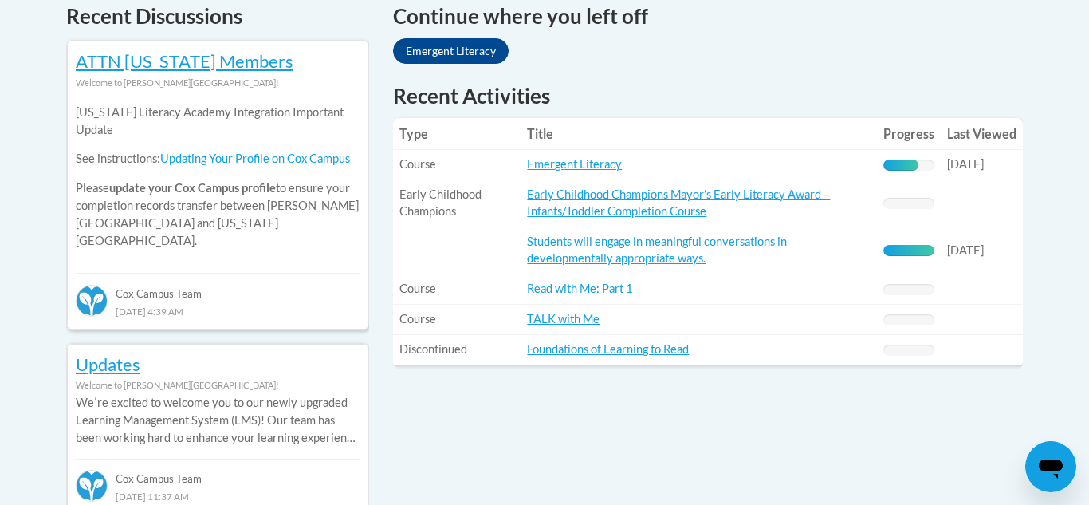
scroll to position [670, 0]
